Goal: Use online tool/utility: Utilize a website feature to perform a specific function

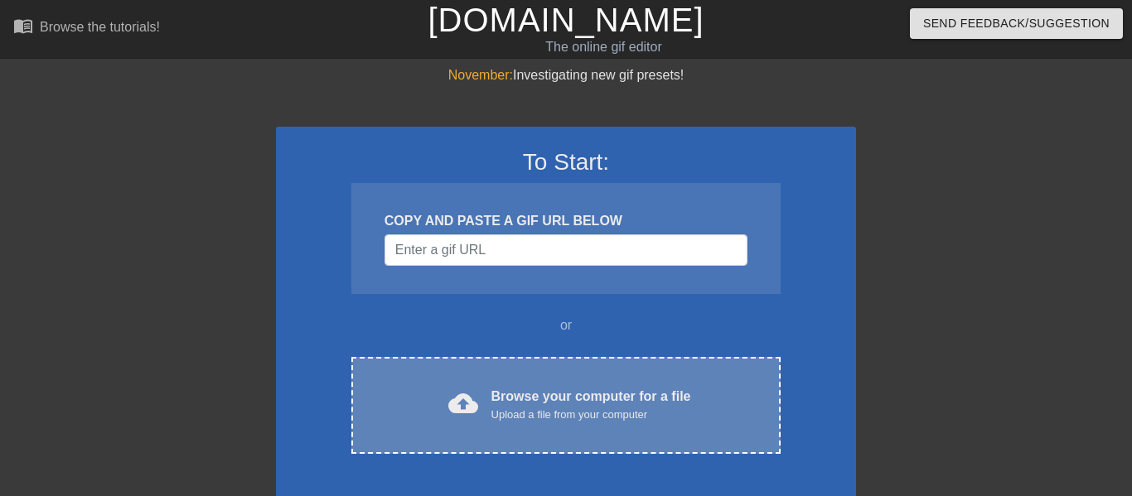
click at [626, 404] on div "Browse your computer for a file Upload a file from your computer" at bounding box center [591, 405] width 200 height 36
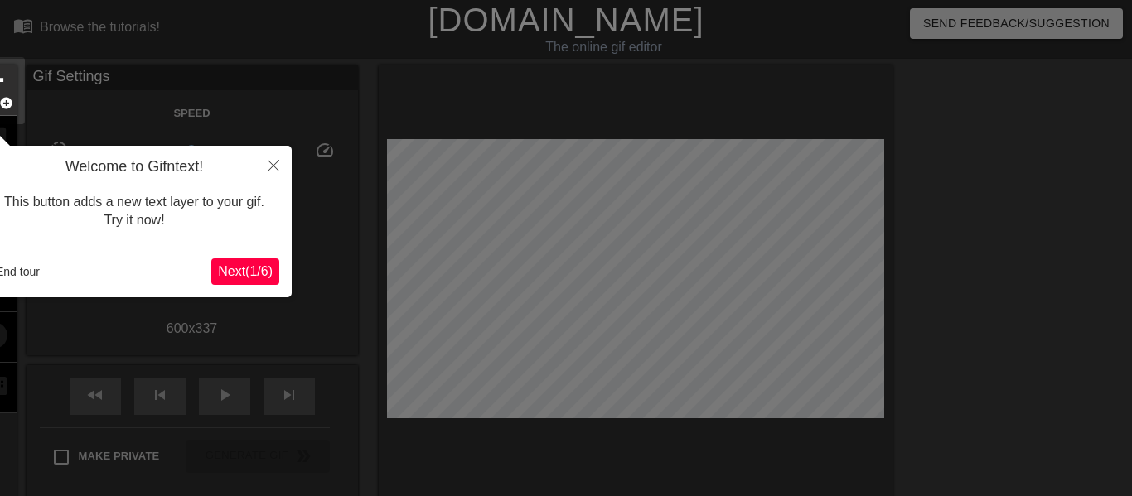
scroll to position [41, 0]
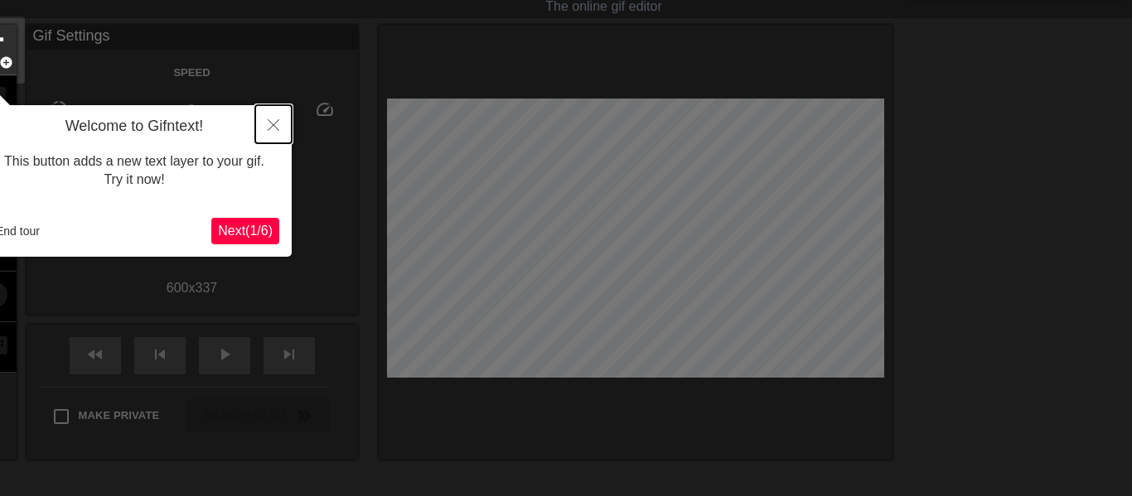
click at [275, 118] on button "Close" at bounding box center [273, 124] width 36 height 38
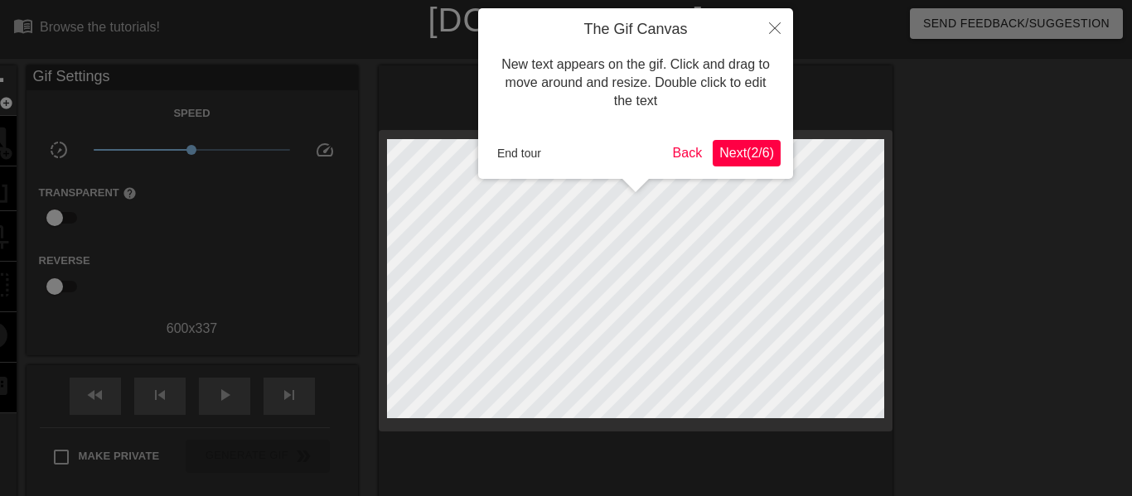
click at [737, 152] on span "Next ( 2 / 6 )" at bounding box center [746, 153] width 55 height 14
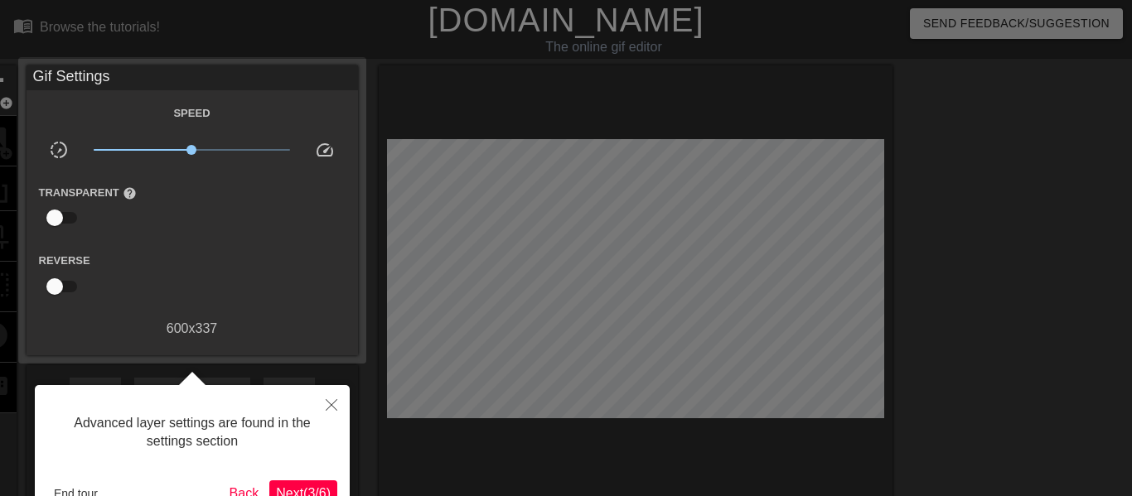
scroll to position [41, 0]
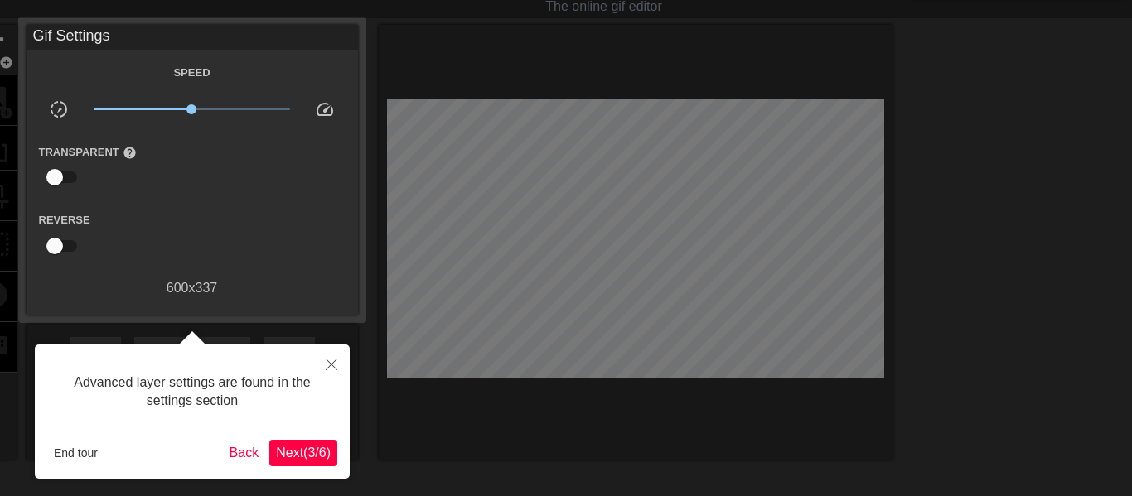
click at [302, 453] on span "Next ( 3 / 6 )" at bounding box center [303, 453] width 55 height 14
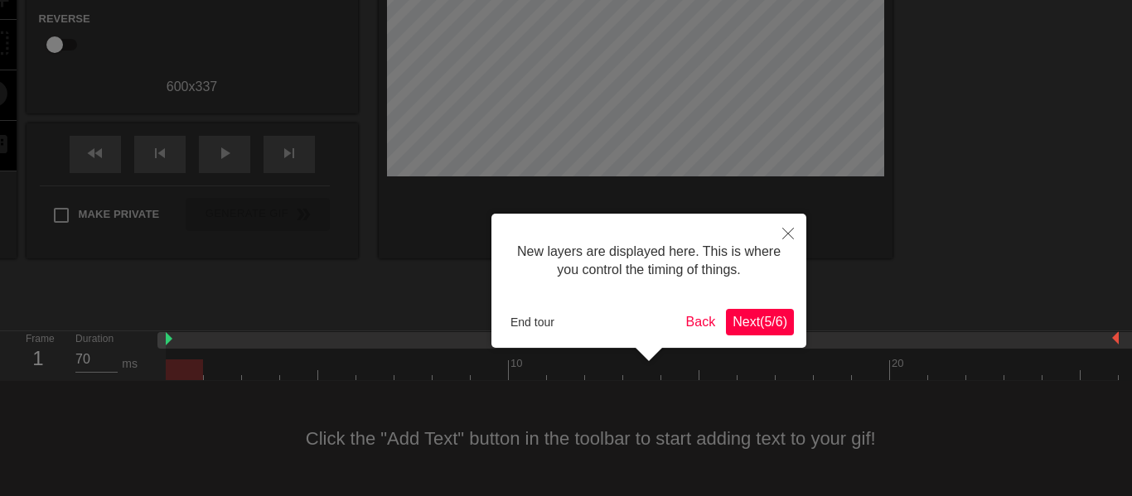
scroll to position [14, 0]
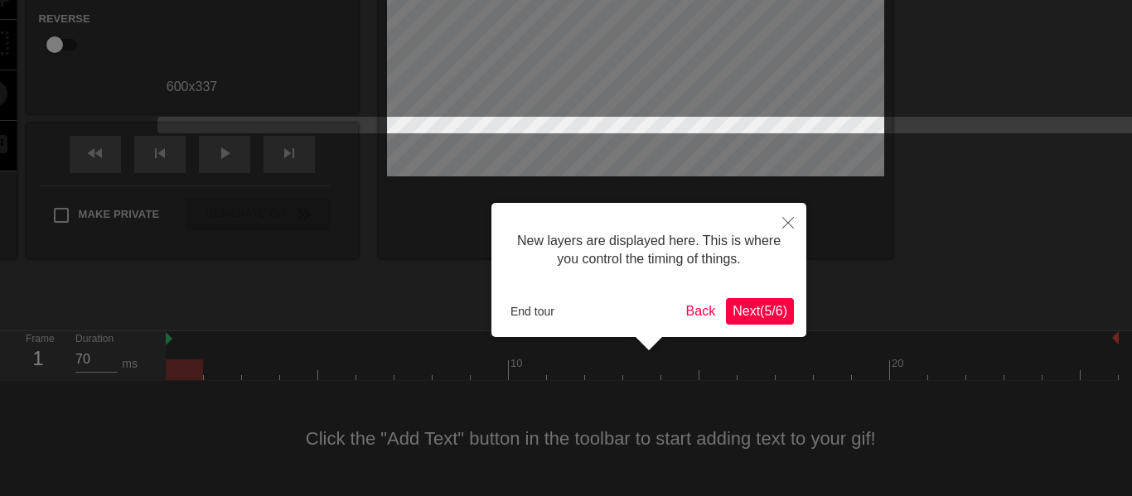
click at [752, 306] on span "Next ( 5 / 6 )" at bounding box center [760, 311] width 55 height 14
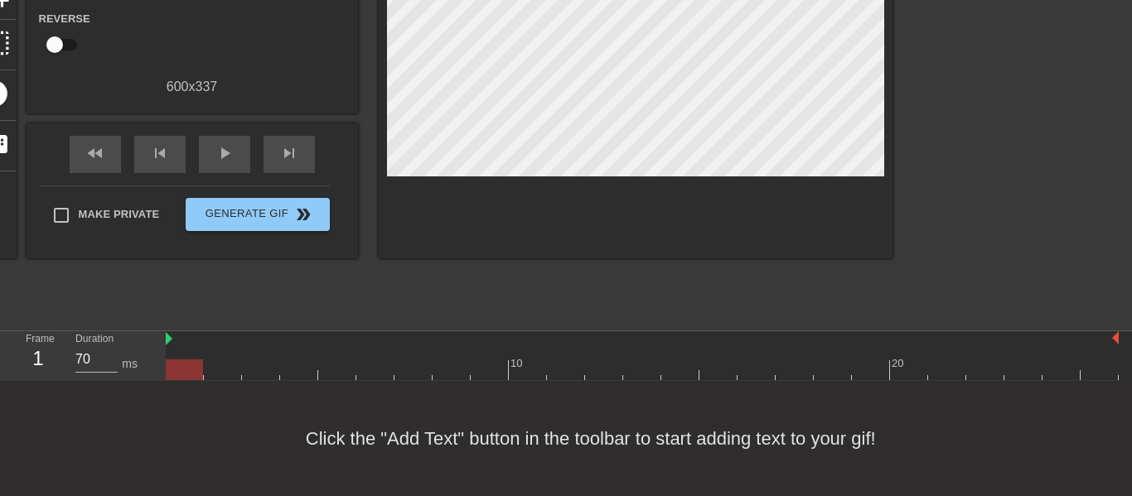
scroll to position [0, 0]
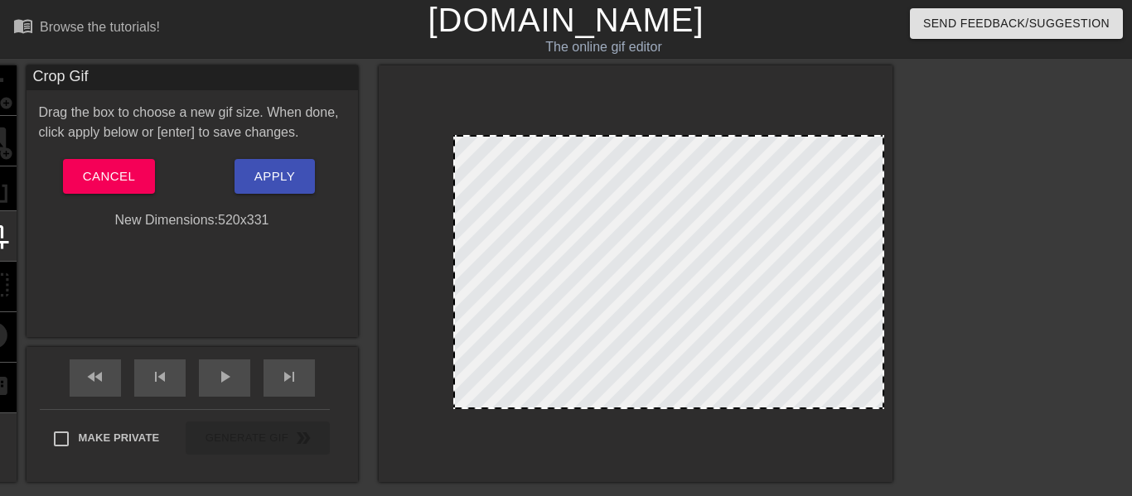
drag, startPoint x: 388, startPoint y: 137, endPoint x: 454, endPoint y: 142, distance: 66.5
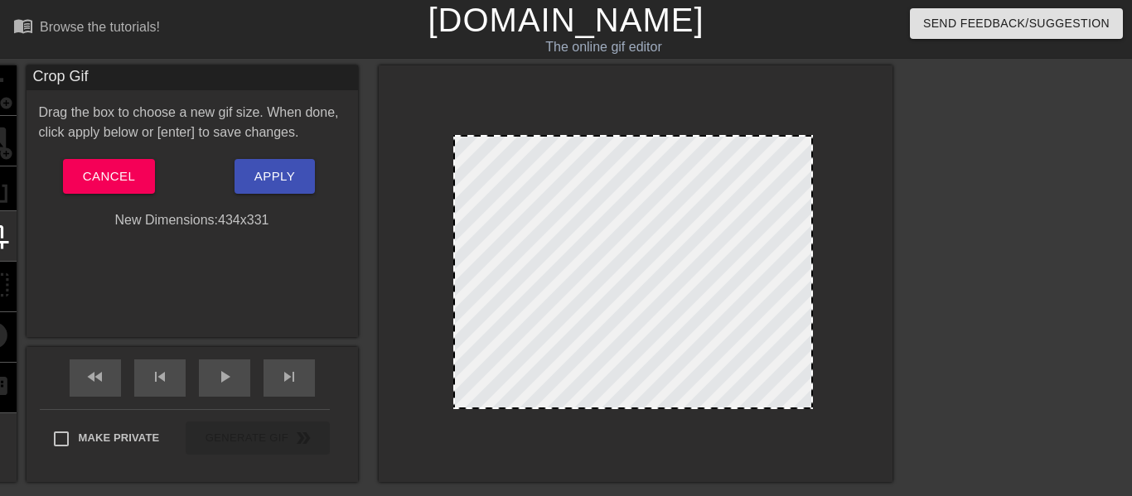
drag, startPoint x: 881, startPoint y: 407, endPoint x: 807, endPoint y: 419, distance: 74.8
click at [807, 419] on div at bounding box center [636, 273] width 514 height 417
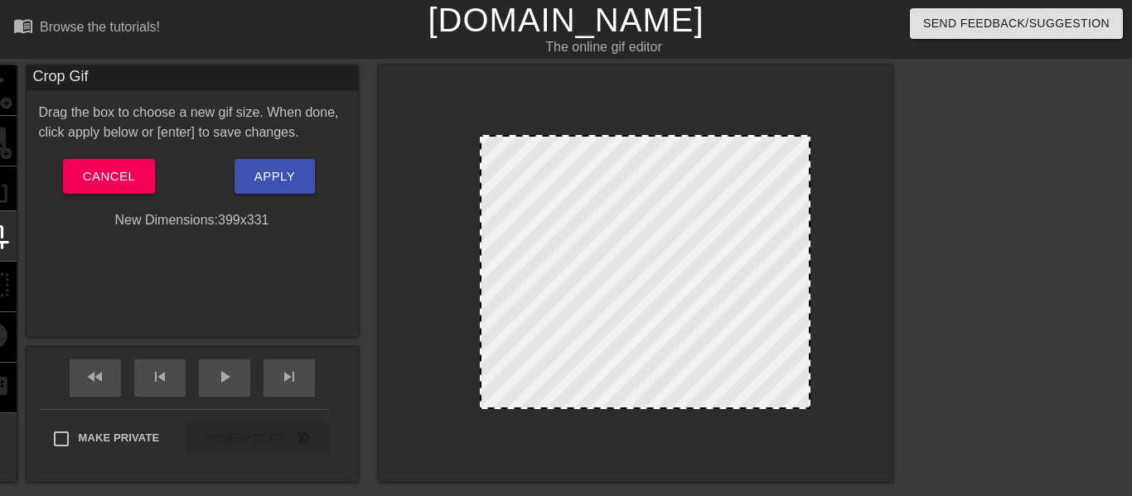
drag, startPoint x: 456, startPoint y: 405, endPoint x: 482, endPoint y: 404, distance: 26.5
click at [290, 185] on span "Apply" at bounding box center [274, 177] width 41 height 22
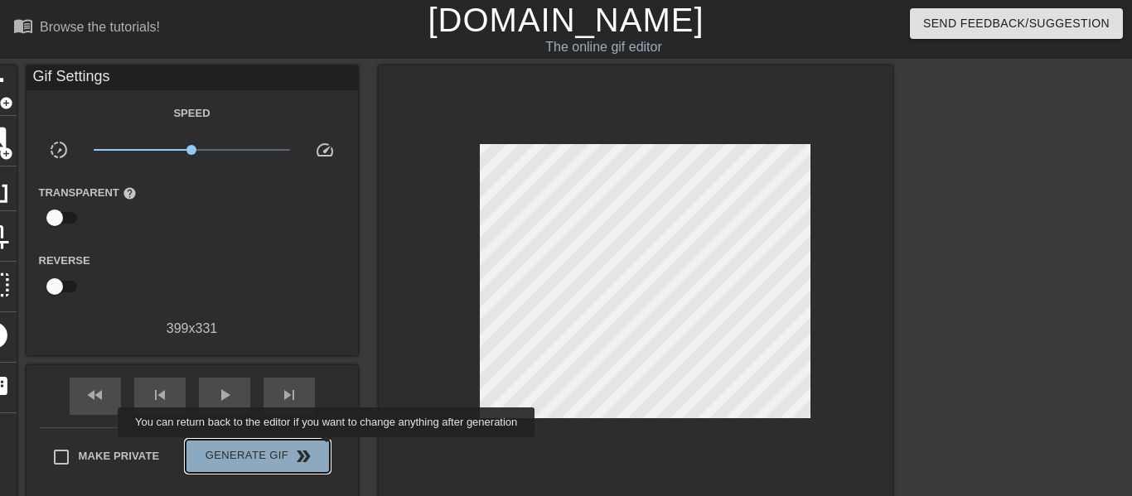
click at [322, 449] on button "Generate Gif double_arrow" at bounding box center [257, 456] width 143 height 33
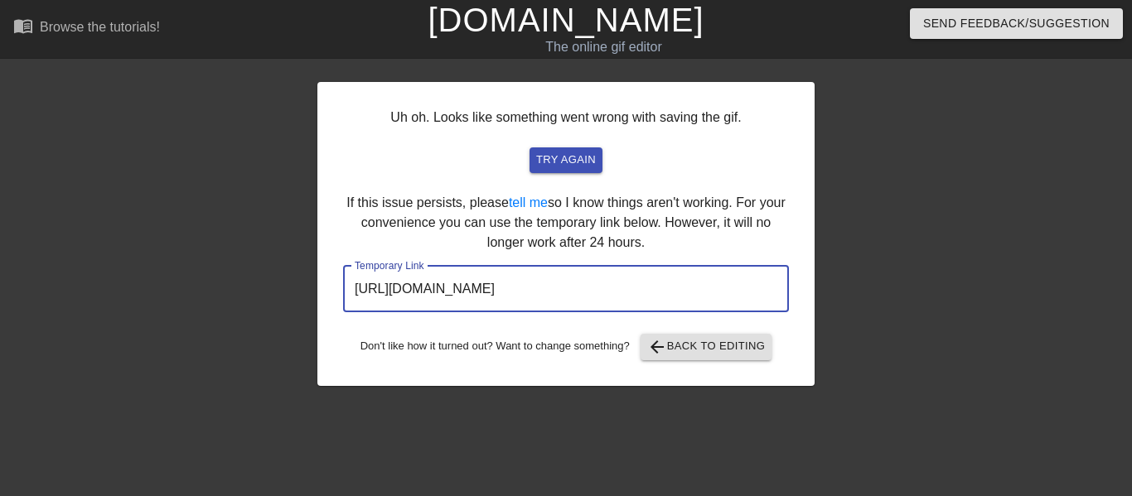
drag, startPoint x: 746, startPoint y: 287, endPoint x: 327, endPoint y: 296, distance: 418.6
click at [327, 296] on div "Uh oh. Looks like something went wrong with saving the gif. try again If this i…" at bounding box center [565, 234] width 497 height 304
click at [709, 341] on span "arrow_back Back to Editing" at bounding box center [706, 347] width 119 height 20
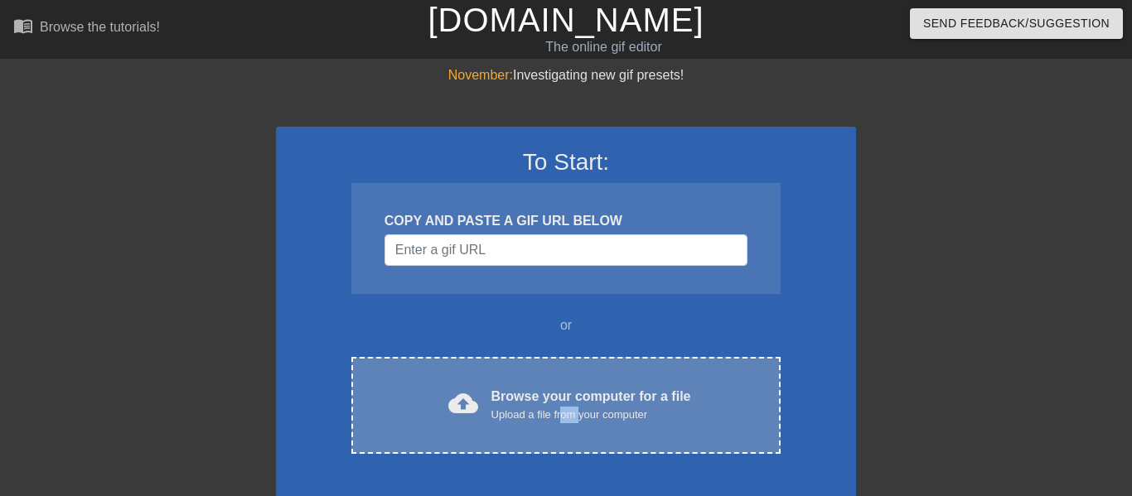
drag, startPoint x: 583, startPoint y: 419, endPoint x: 564, endPoint y: 414, distance: 19.1
click at [564, 414] on div "Upload a file from your computer" at bounding box center [591, 415] width 200 height 17
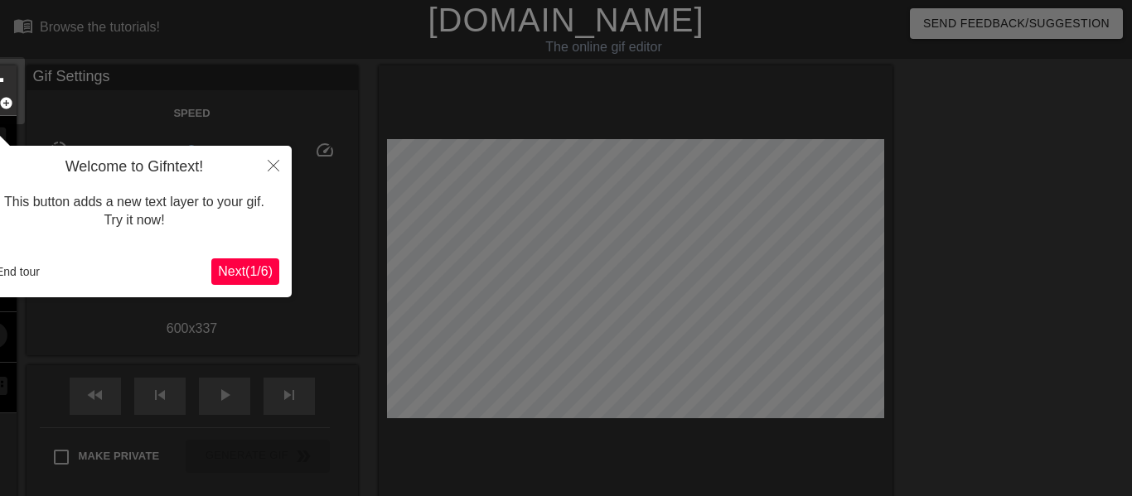
scroll to position [41, 0]
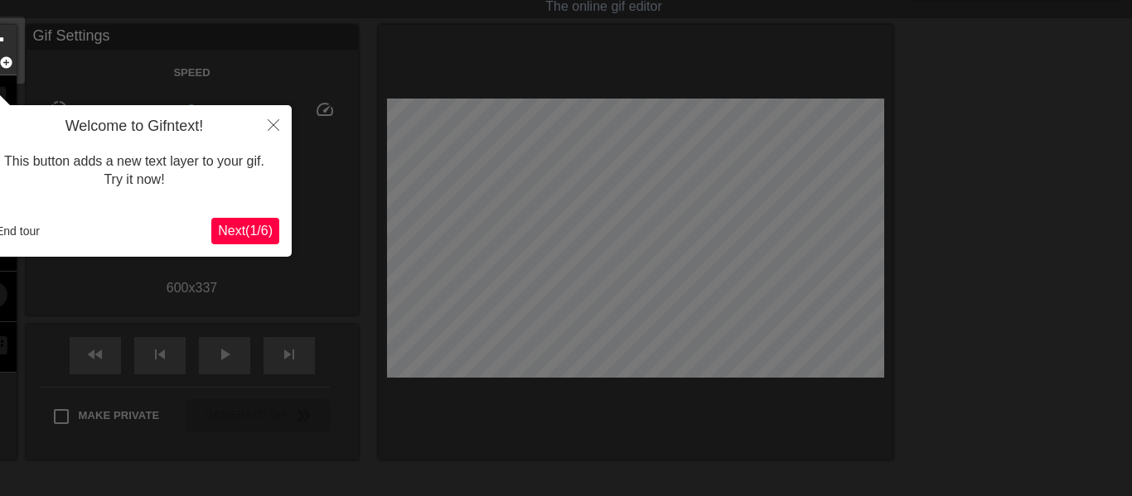
click at [249, 231] on span "Next ( 1 / 6 )" at bounding box center [245, 231] width 55 height 14
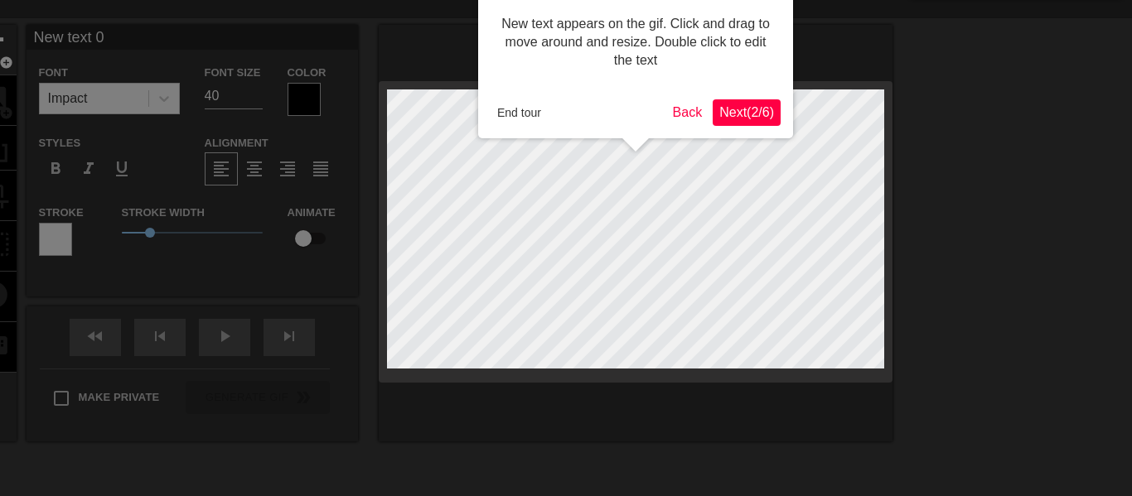
scroll to position [0, 0]
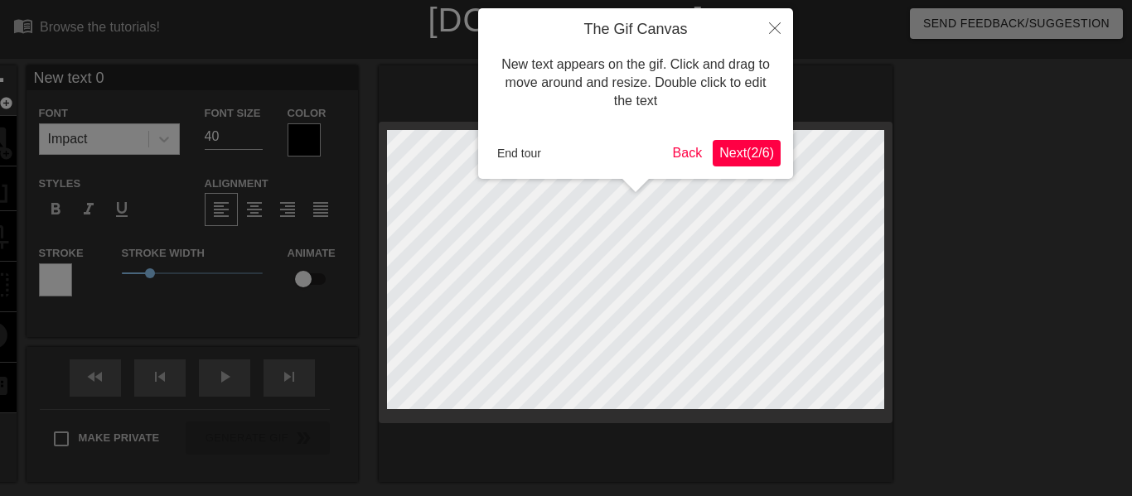
click at [722, 152] on span "Next ( 2 / 6 )" at bounding box center [746, 153] width 55 height 14
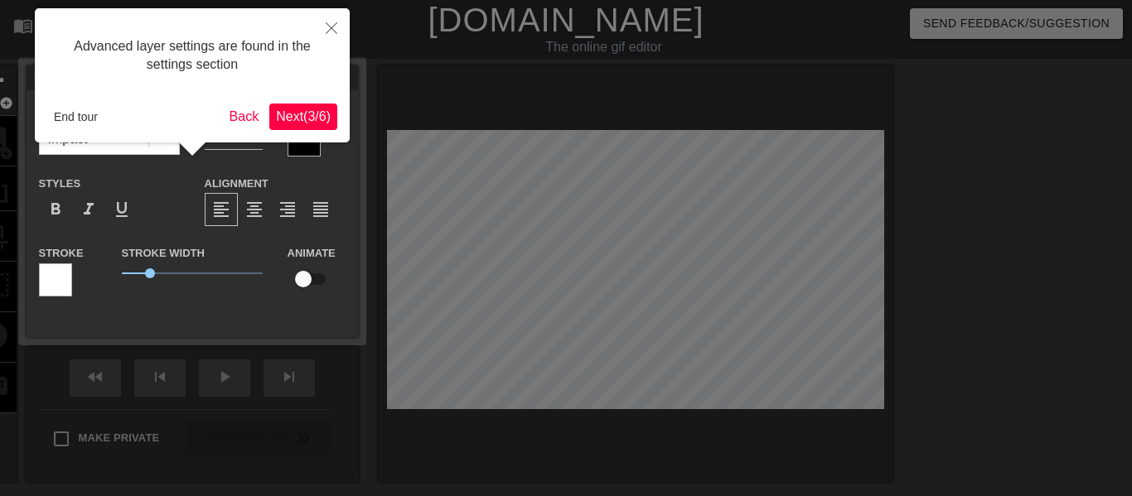
scroll to position [41, 0]
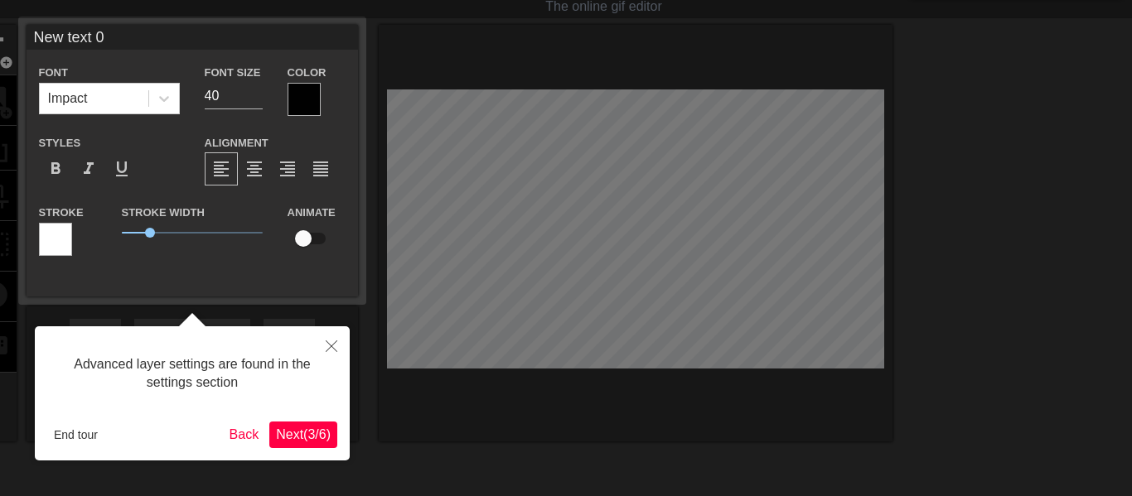
click at [314, 429] on span "Next ( 3 / 6 )" at bounding box center [303, 435] width 55 height 14
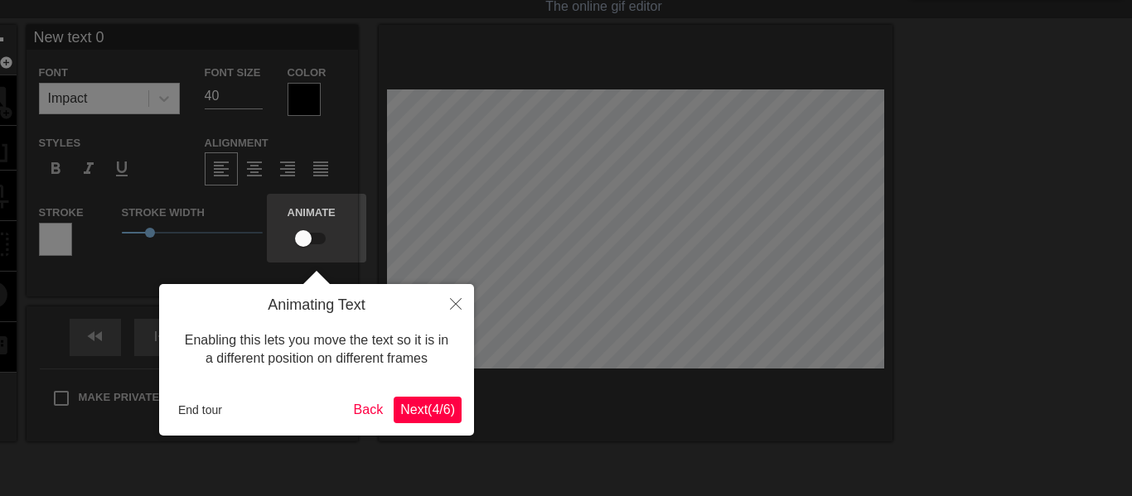
scroll to position [0, 0]
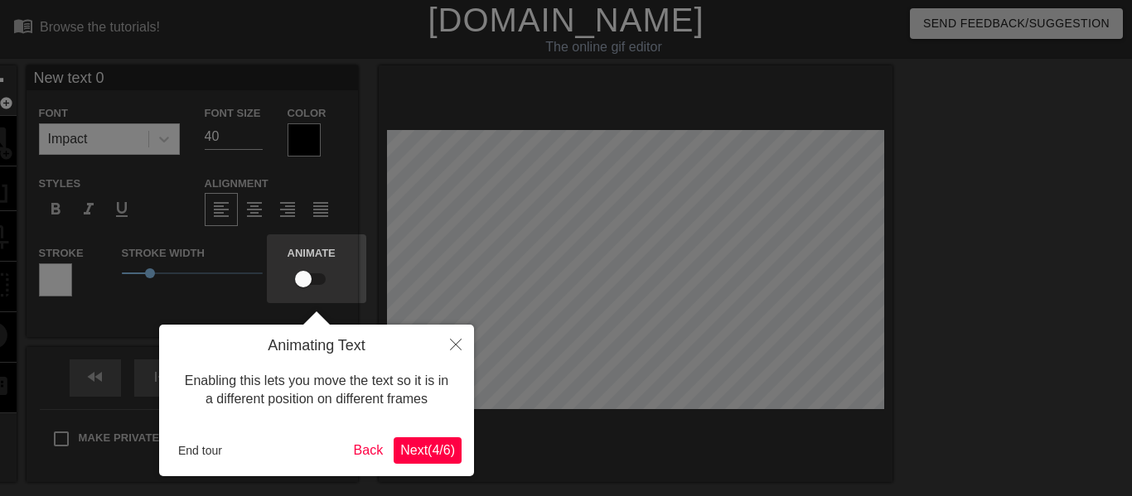
click at [420, 442] on button "Next ( 4 / 6 )" at bounding box center [428, 451] width 68 height 27
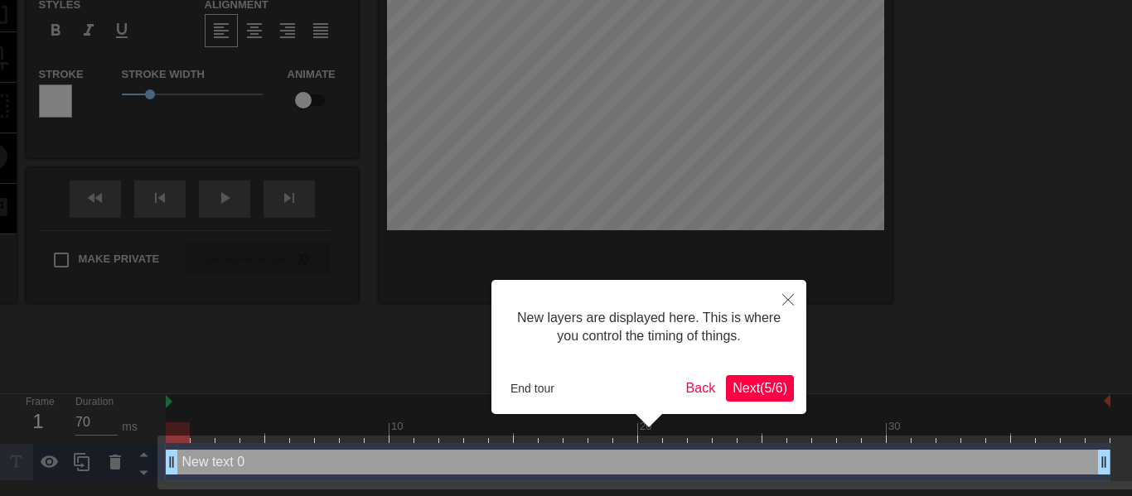
click at [756, 394] on span "Next ( 5 / 6 )" at bounding box center [760, 388] width 55 height 14
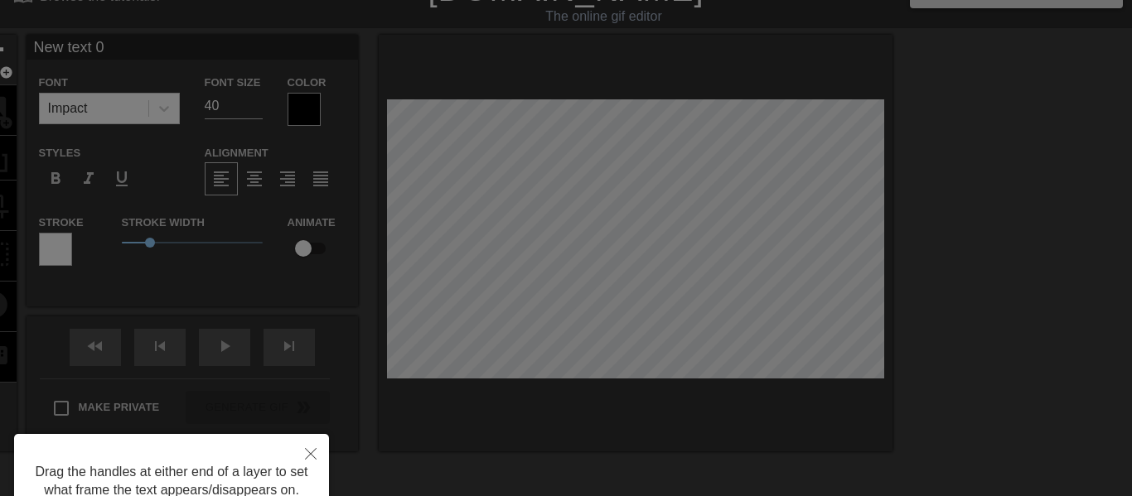
scroll to position [0, 0]
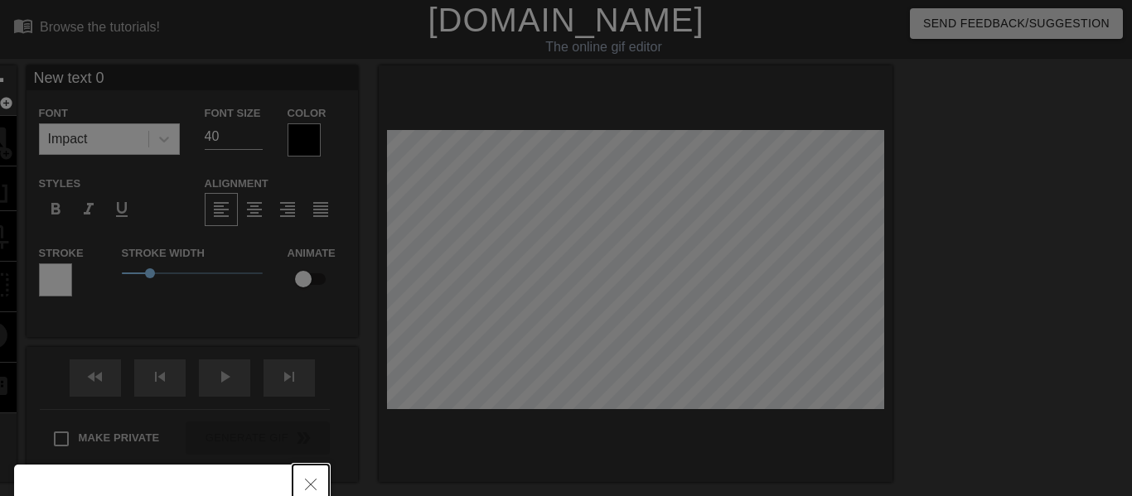
click at [311, 482] on icon "Close" at bounding box center [311, 485] width 12 height 12
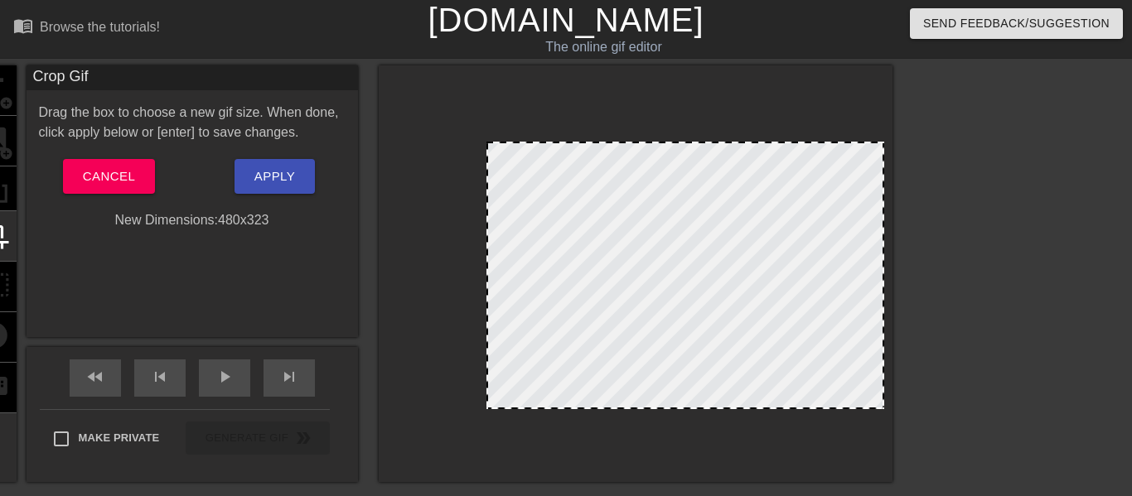
drag, startPoint x: 389, startPoint y: 133, endPoint x: 488, endPoint y: 145, distance: 100.1
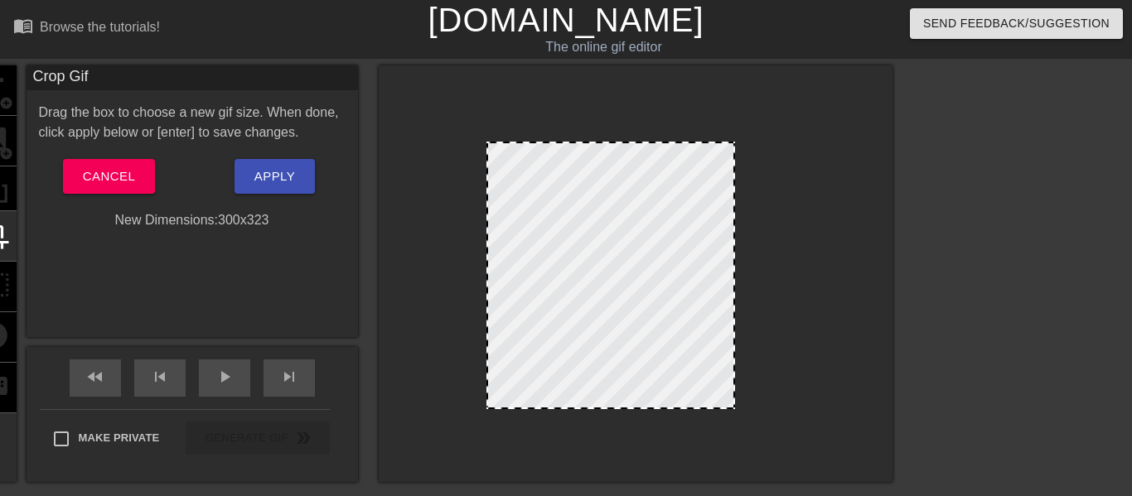
drag, startPoint x: 879, startPoint y: 405, endPoint x: 731, endPoint y: 378, distance: 150.8
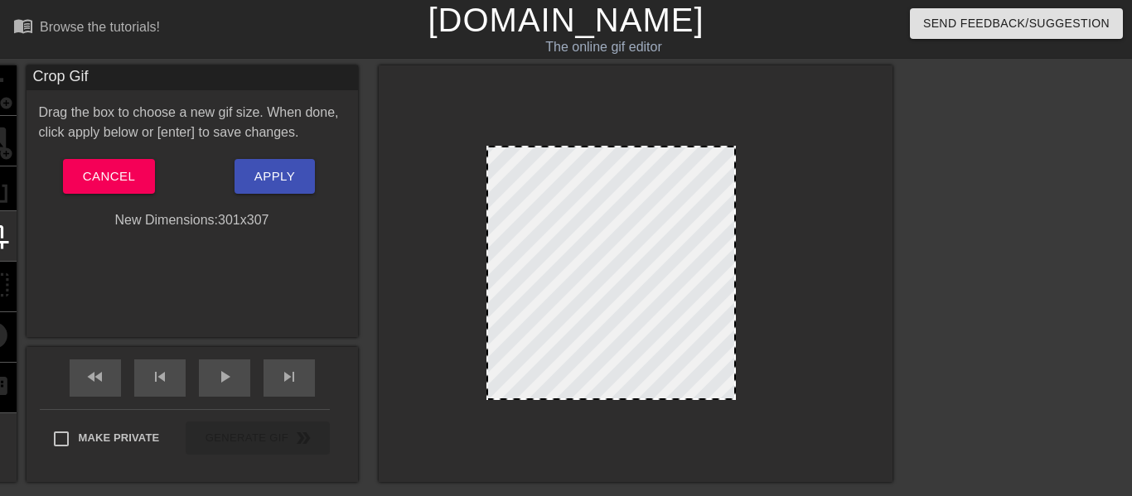
drag, startPoint x: 631, startPoint y: 408, endPoint x: 631, endPoint y: 399, distance: 9.1
click at [631, 399] on div at bounding box center [611, 398] width 246 height 8
click at [270, 172] on span "Apply" at bounding box center [274, 177] width 41 height 22
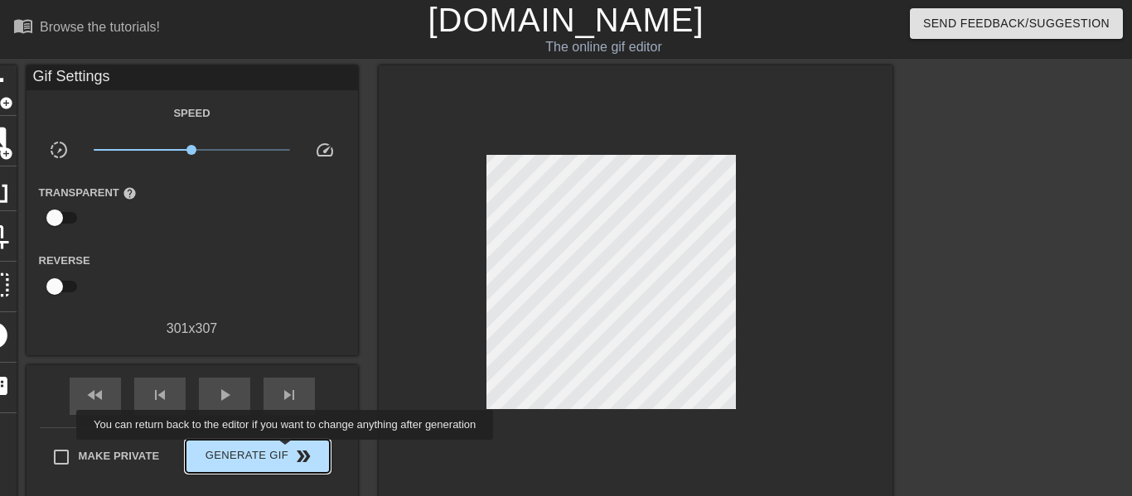
click at [280, 452] on span "Generate Gif double_arrow" at bounding box center [257, 457] width 130 height 20
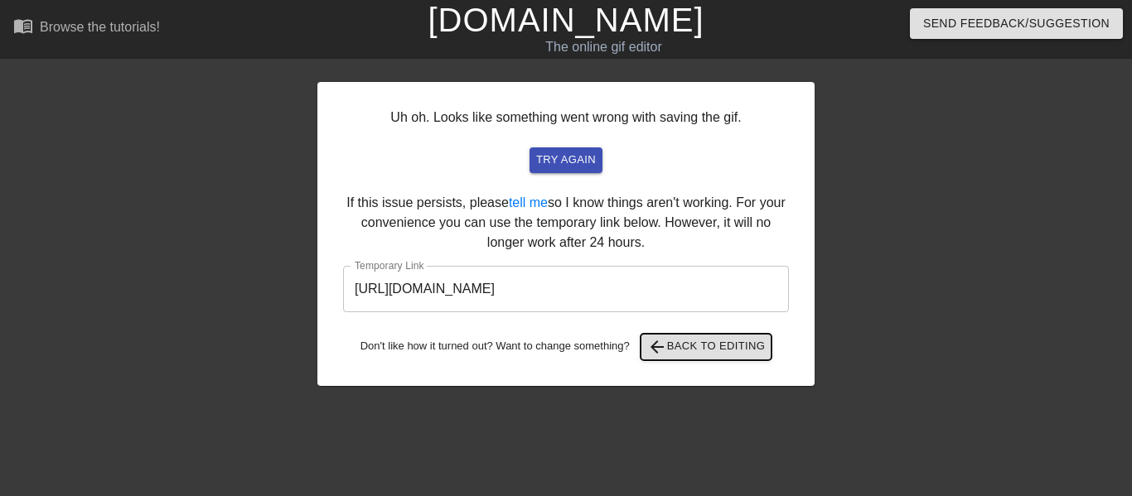
click at [702, 353] on span "arrow_back Back to Editing" at bounding box center [706, 347] width 119 height 20
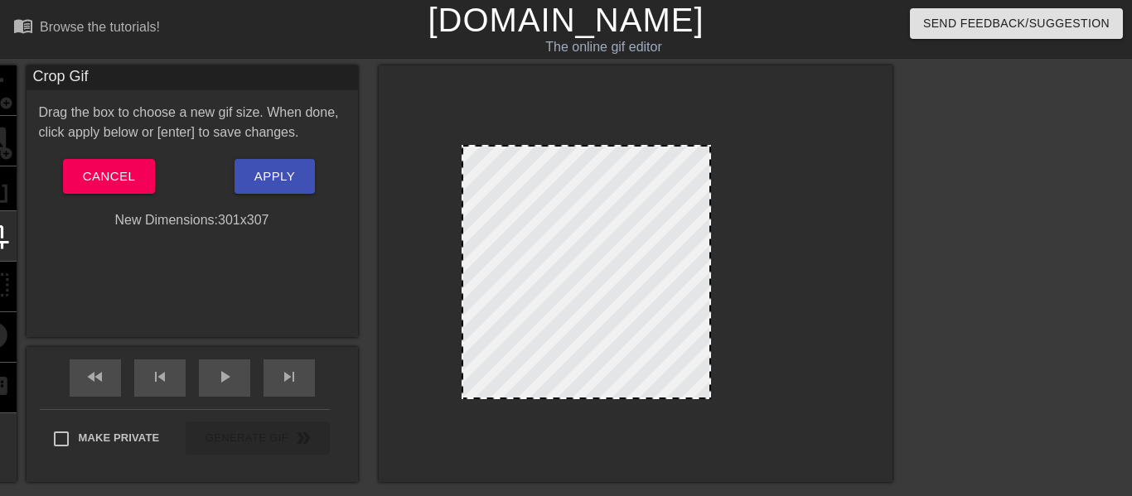
drag, startPoint x: 615, startPoint y: 277, endPoint x: 590, endPoint y: 276, distance: 24.9
click at [590, 276] on div at bounding box center [586, 272] width 249 height 254
click at [289, 182] on span "Apply" at bounding box center [274, 177] width 41 height 22
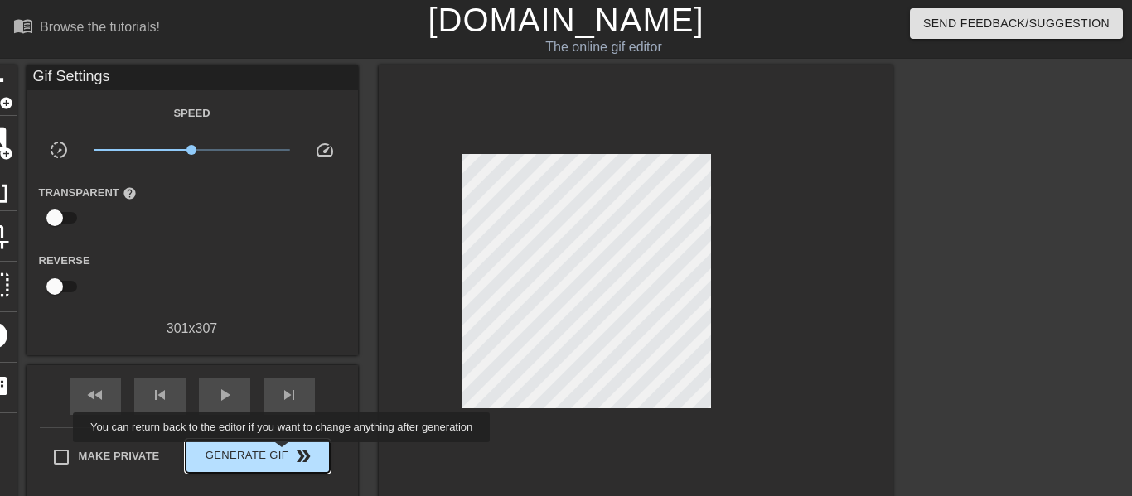
click at [278, 453] on span "Generate Gif double_arrow" at bounding box center [257, 457] width 130 height 20
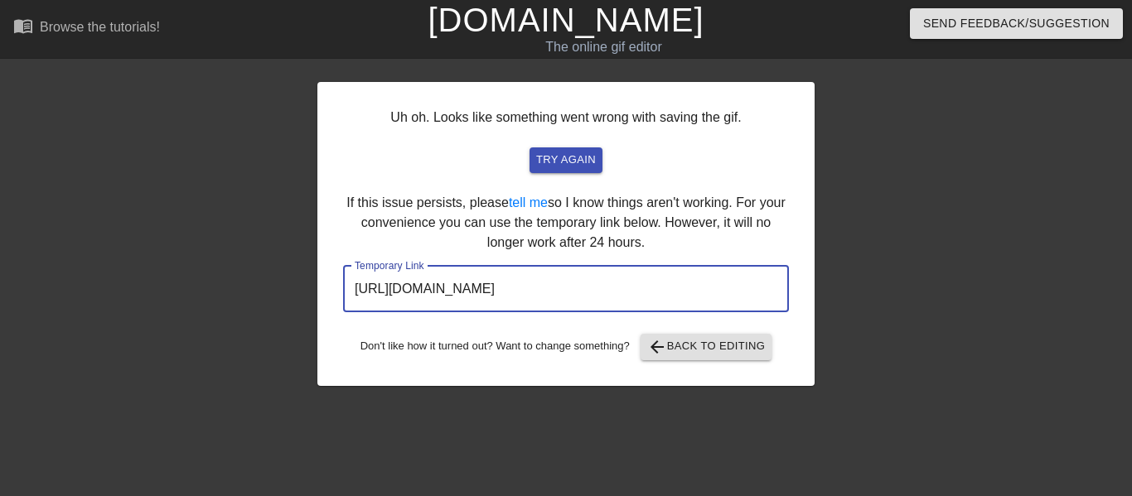
drag, startPoint x: 715, startPoint y: 283, endPoint x: 267, endPoint y: 283, distance: 448.3
click at [267, 283] on div "Uh oh. Looks like something went wrong with saving the gif. try again If this i…" at bounding box center [566, 313] width 1132 height 497
click at [383, 186] on div "Uh oh. Looks like something went wrong with saving the gif. try again If this i…" at bounding box center [565, 234] width 497 height 304
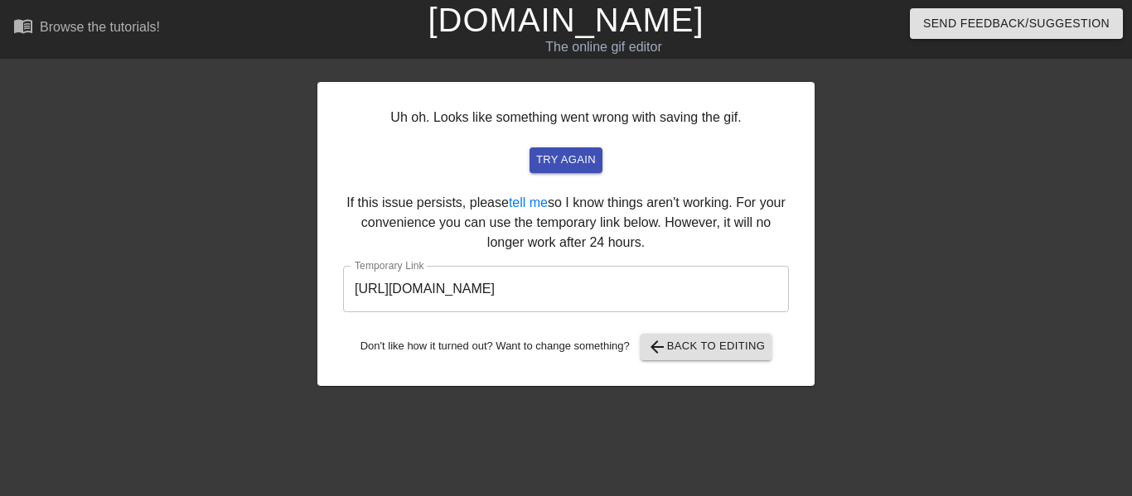
click at [607, 22] on link "[DOMAIN_NAME]" at bounding box center [566, 20] width 276 height 36
